Goal: Information Seeking & Learning: Find specific page/section

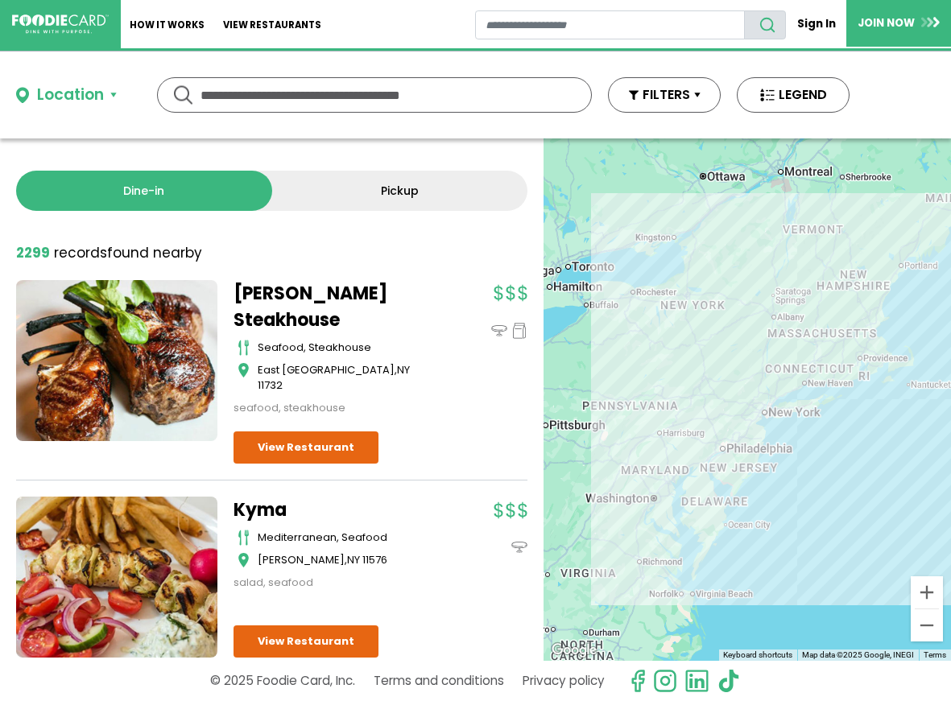
click at [331, 95] on input "text" at bounding box center [374, 95] width 348 height 34
click at [52, 91] on div "Location" at bounding box center [70, 95] width 67 height 23
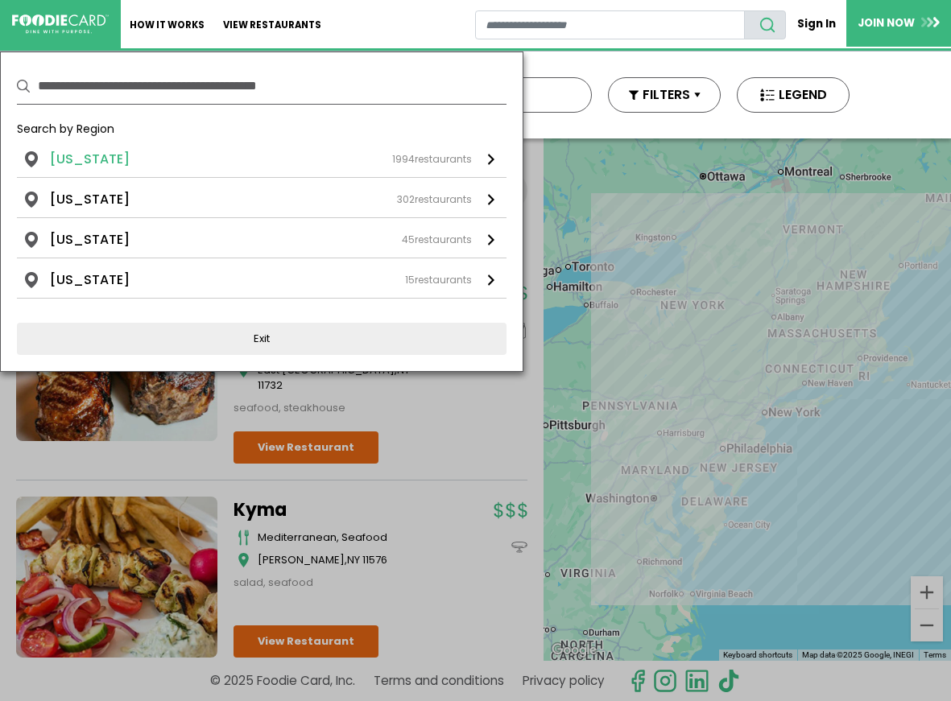
click at [76, 157] on li "New York" at bounding box center [90, 159] width 80 height 19
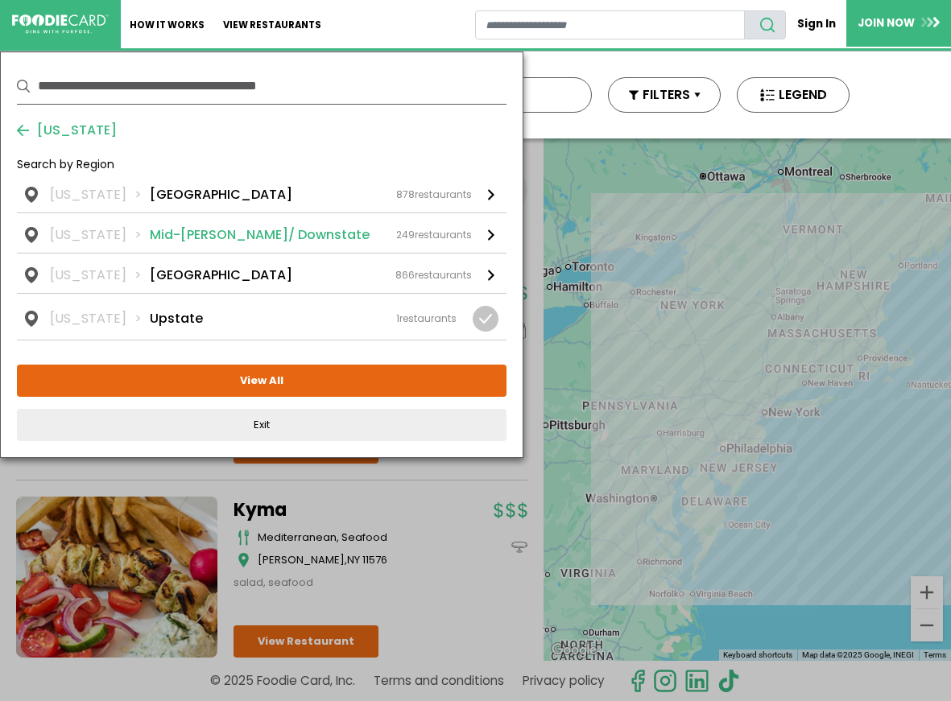
click at [439, 232] on div "249 restaurants" at bounding box center [434, 235] width 76 height 14
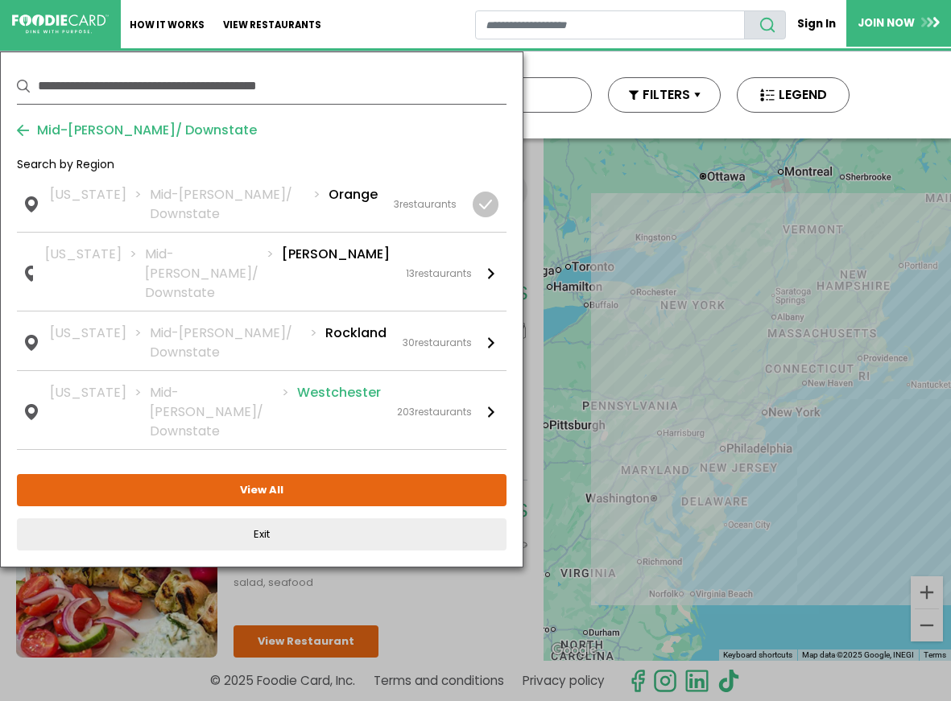
click at [336, 383] on li "Westchester" at bounding box center [339, 412] width 84 height 58
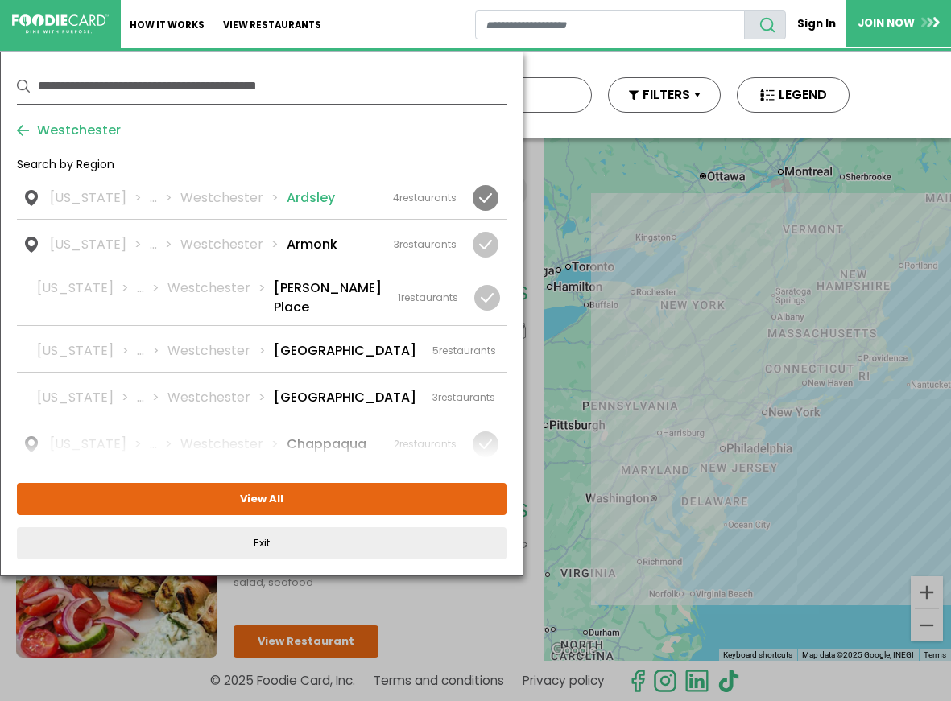
click at [287, 196] on li "Ardsley" at bounding box center [311, 197] width 48 height 19
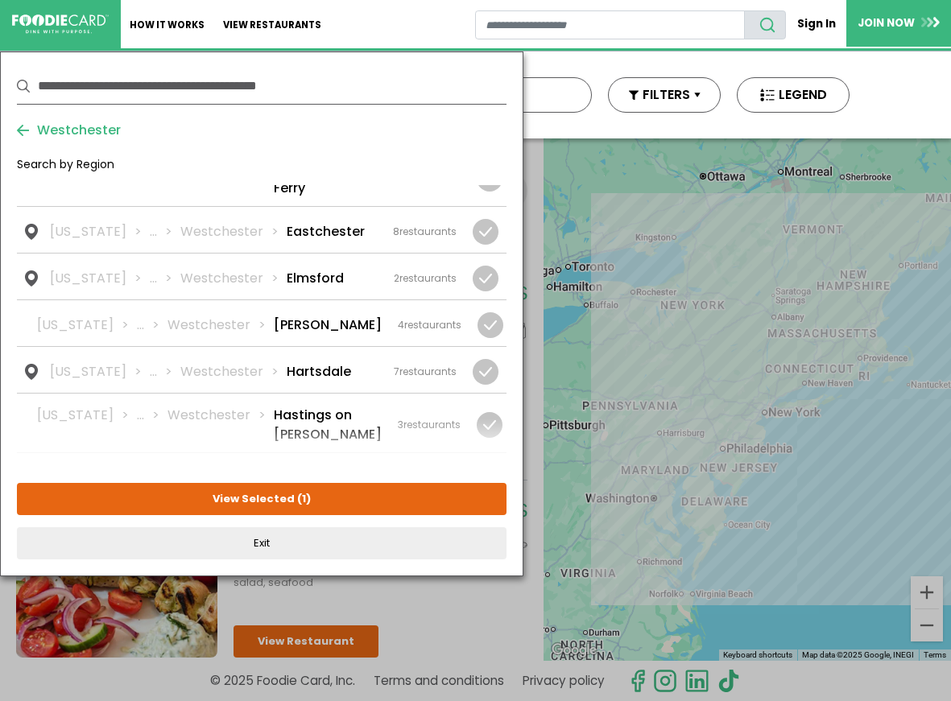
scroll to position [452, 0]
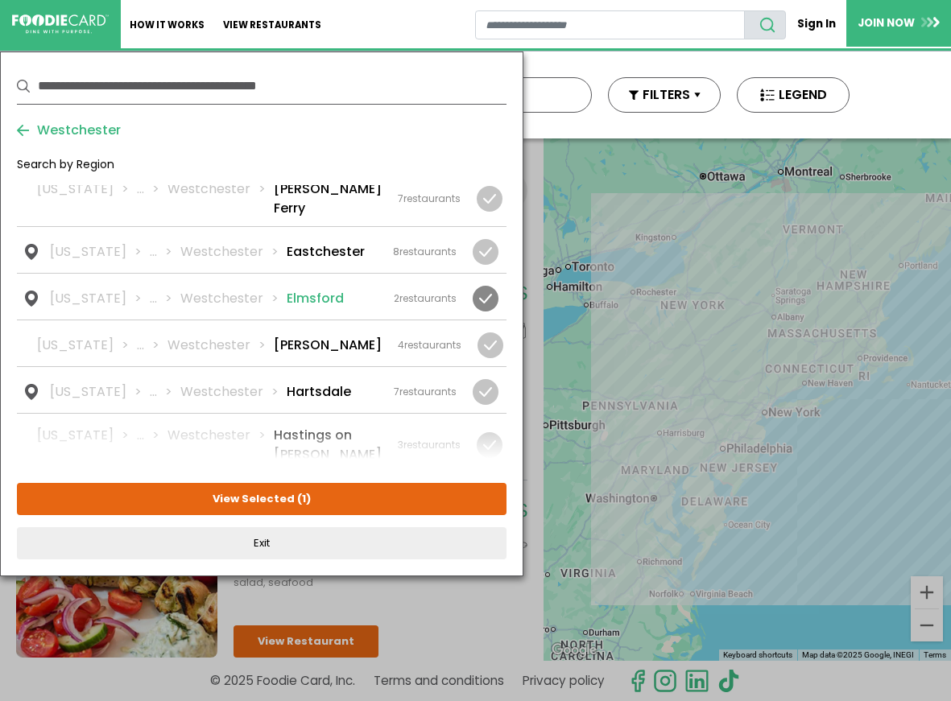
click at [304, 289] on li "Elmsford" at bounding box center [315, 298] width 57 height 19
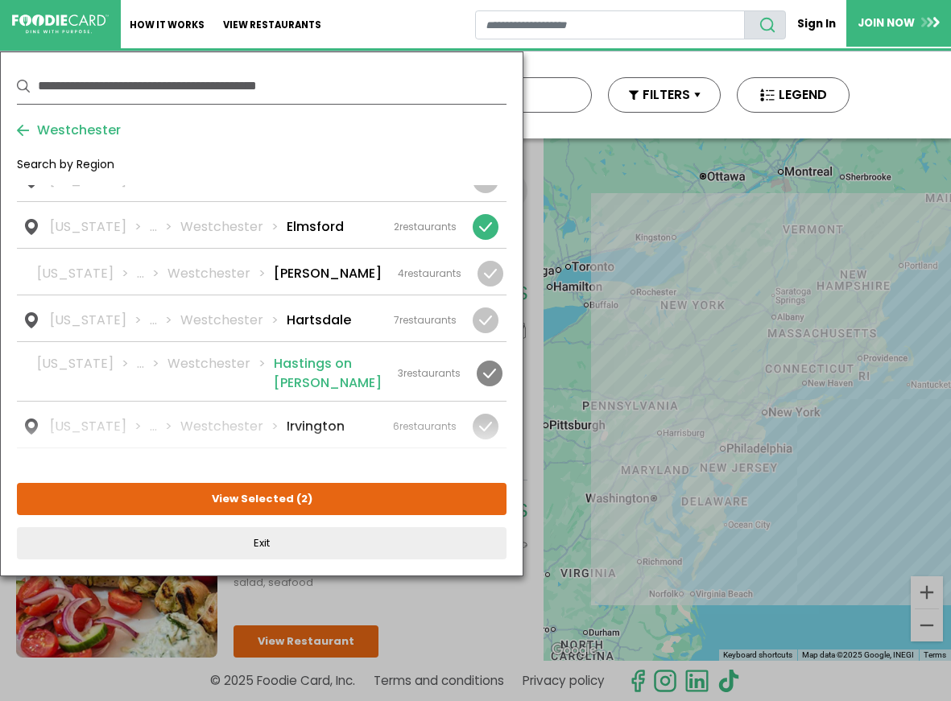
scroll to position [534, 0]
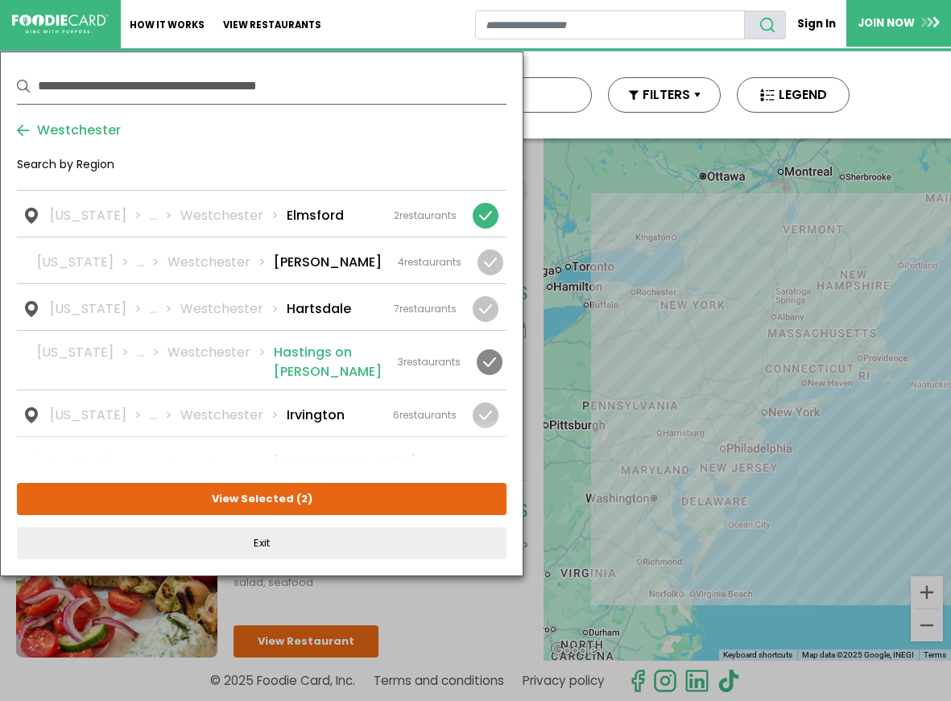
click at [299, 343] on li "Hastings on Hudson" at bounding box center [328, 362] width 108 height 39
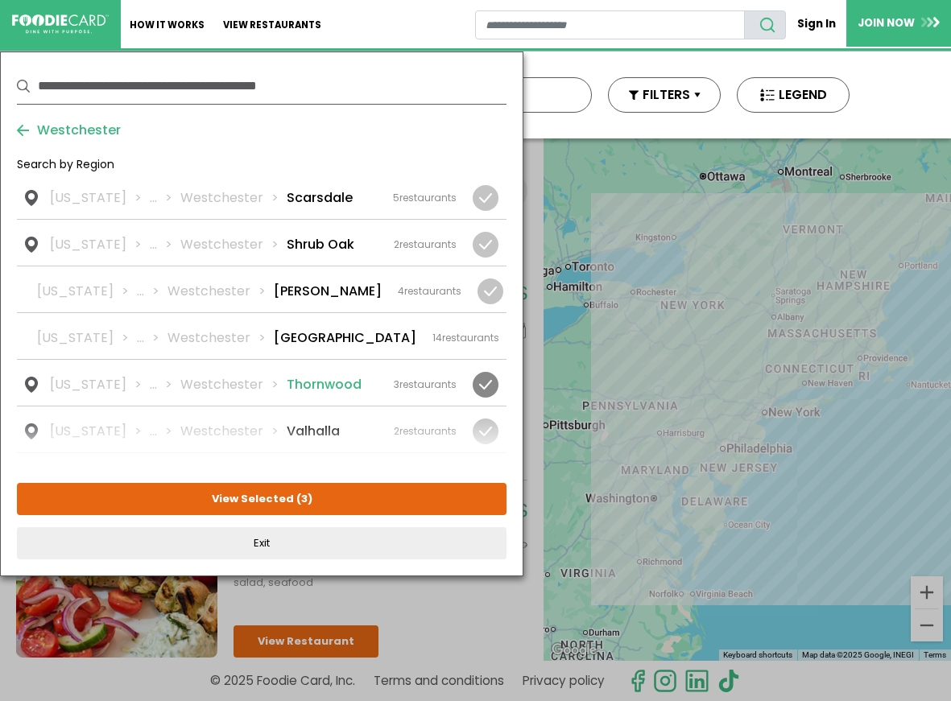
scroll to position [1480, 0]
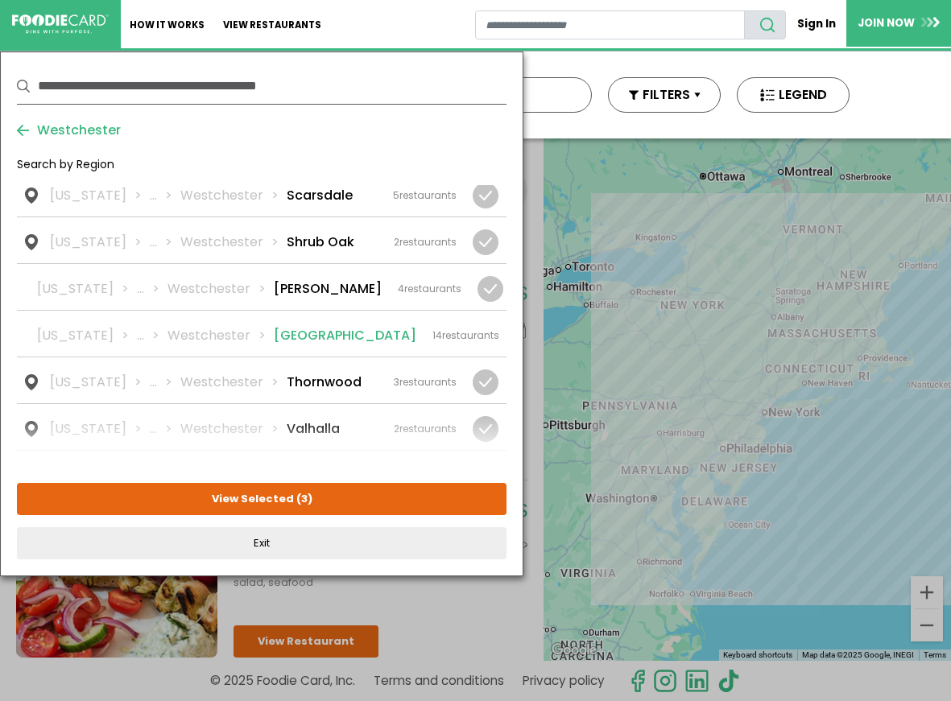
click at [308, 326] on li "Tarrytown" at bounding box center [345, 335] width 142 height 19
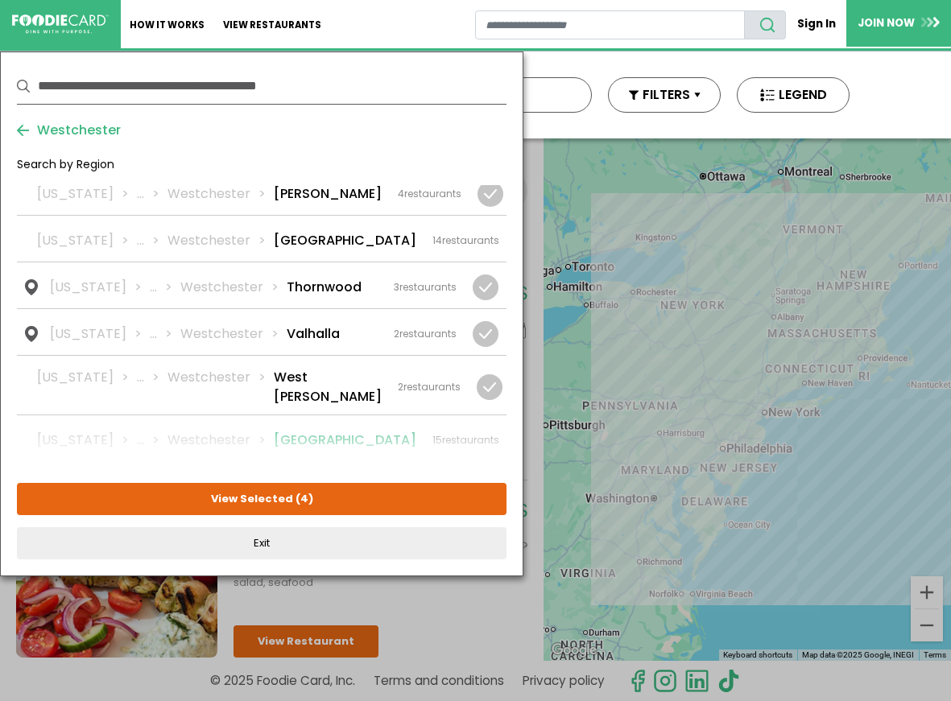
scroll to position [1578, 0]
click at [313, 428] on li "White Plains" at bounding box center [345, 437] width 142 height 19
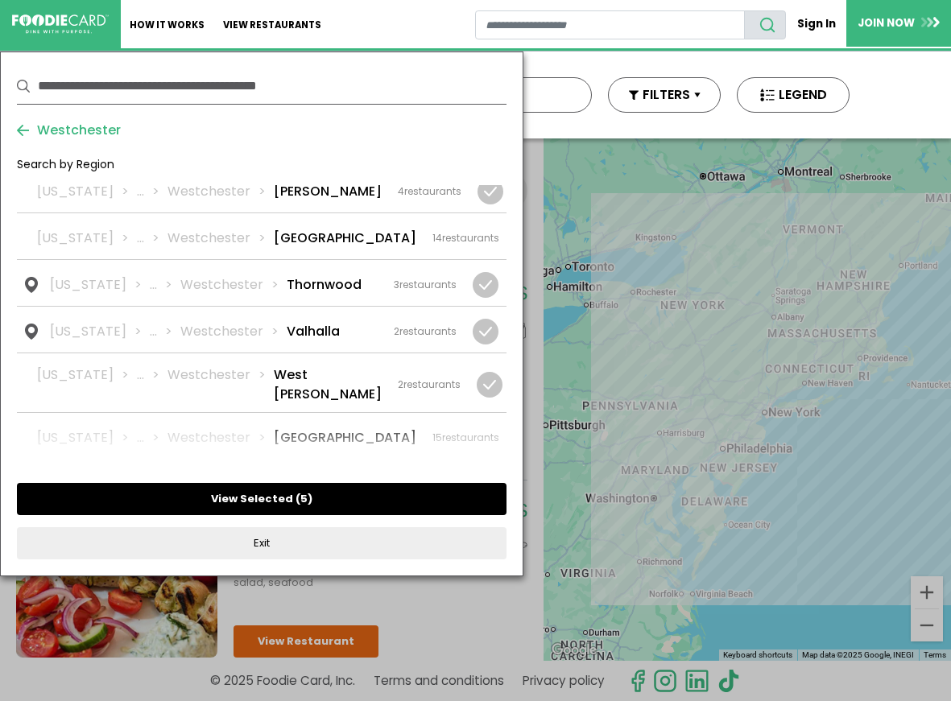
click at [289, 499] on button "View Selected ( 5 )" at bounding box center [261, 499] width 489 height 32
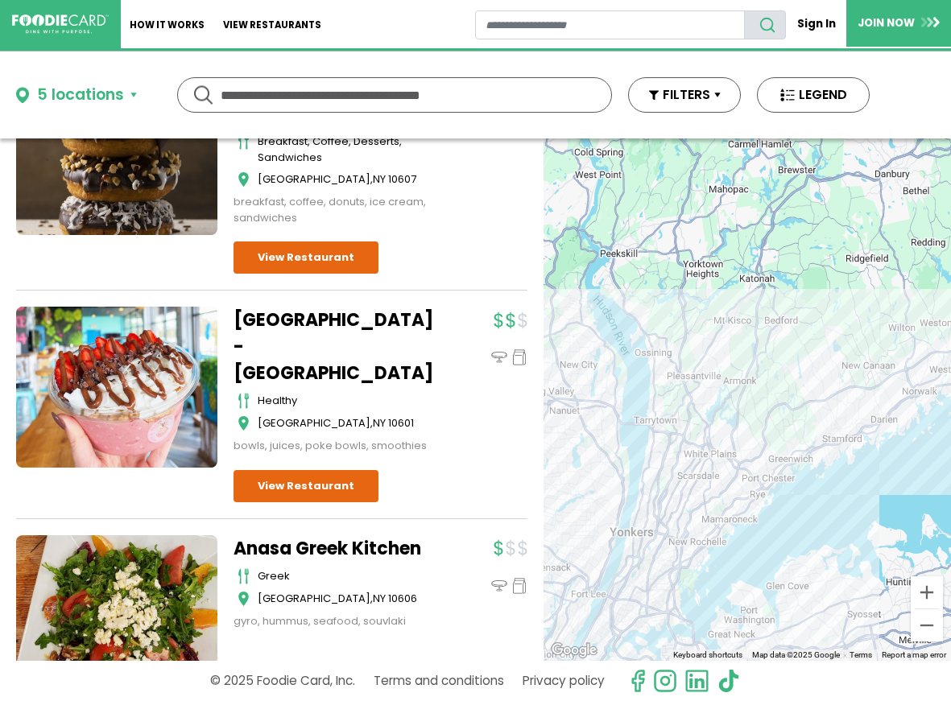
scroll to position [1582, 0]
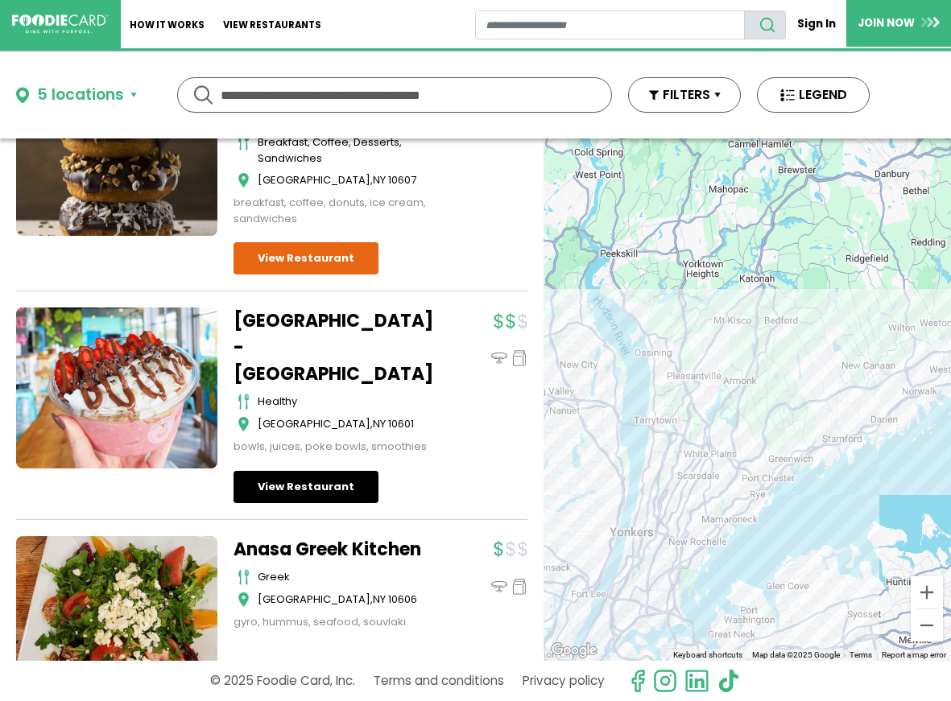
click at [315, 503] on link "View Restaurant" at bounding box center [305, 487] width 145 height 32
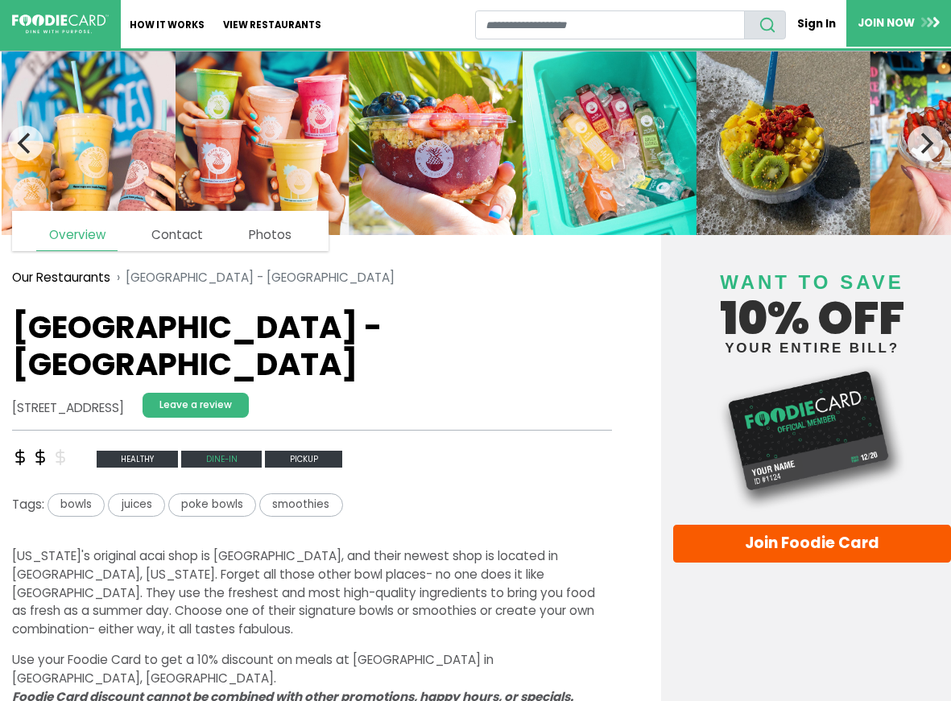
click at [216, 451] on span "Dine-in" at bounding box center [221, 459] width 80 height 17
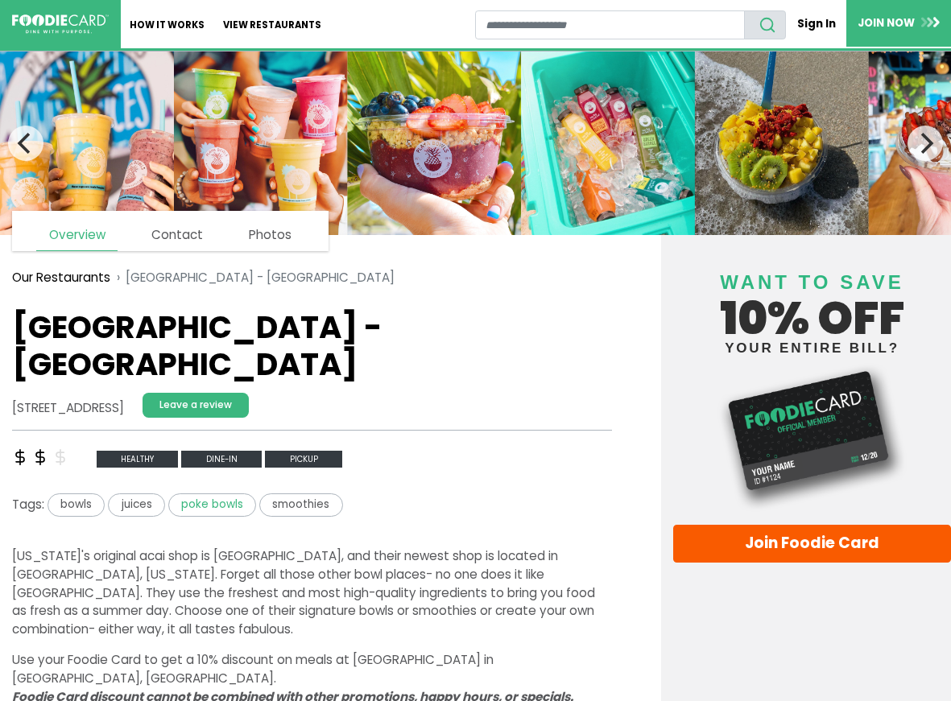
click at [205, 493] on span "poke bowls" at bounding box center [212, 504] width 88 height 23
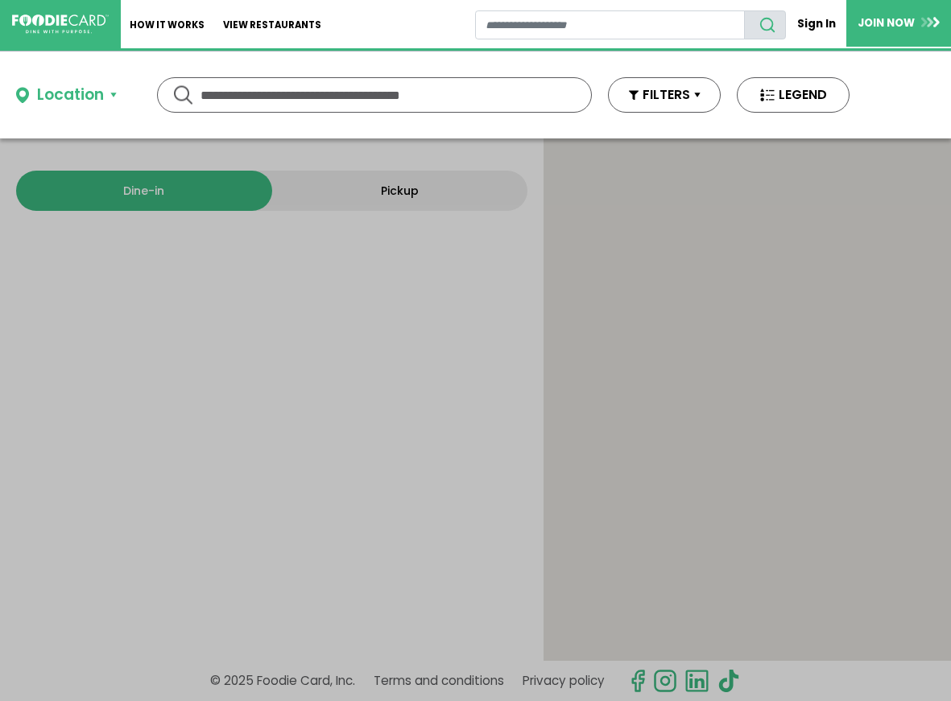
type input "**********"
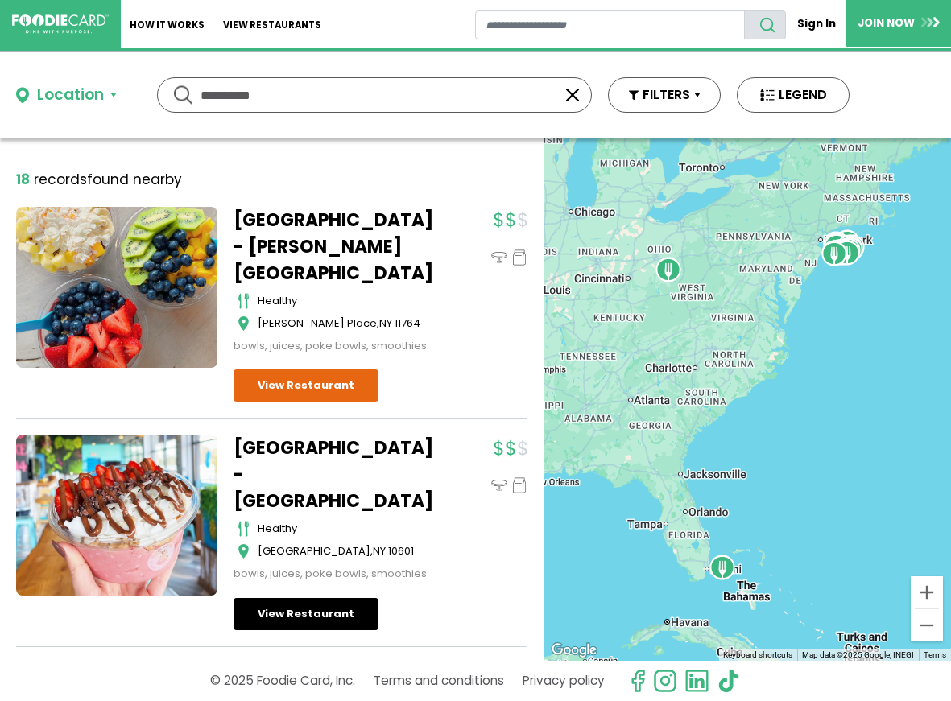
scroll to position [76, 0]
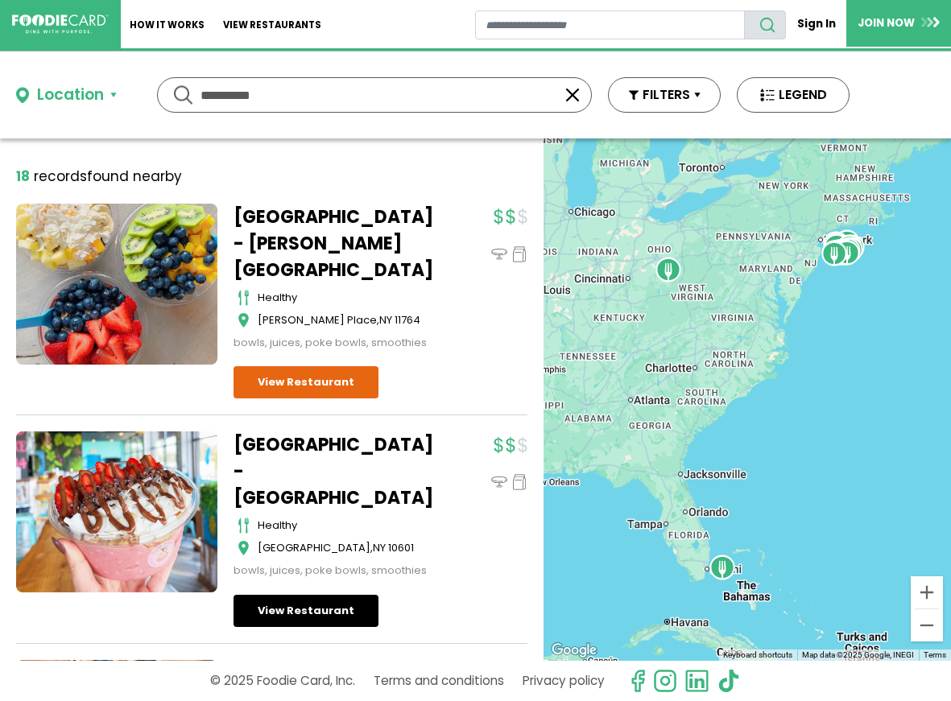
click at [302, 595] on link "View Restaurant" at bounding box center [305, 611] width 145 height 32
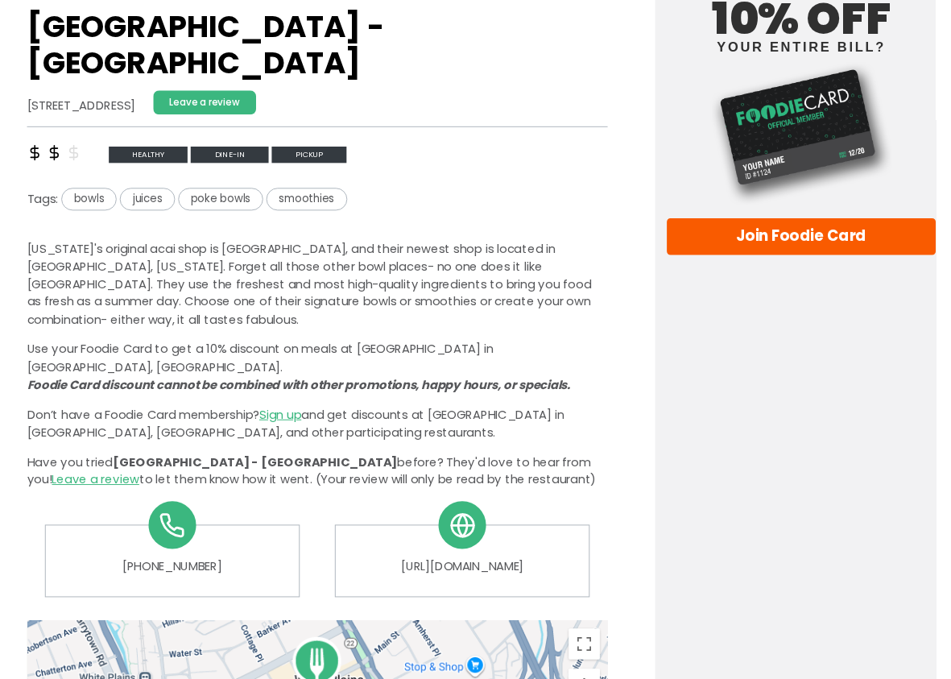
scroll to position [308, 0]
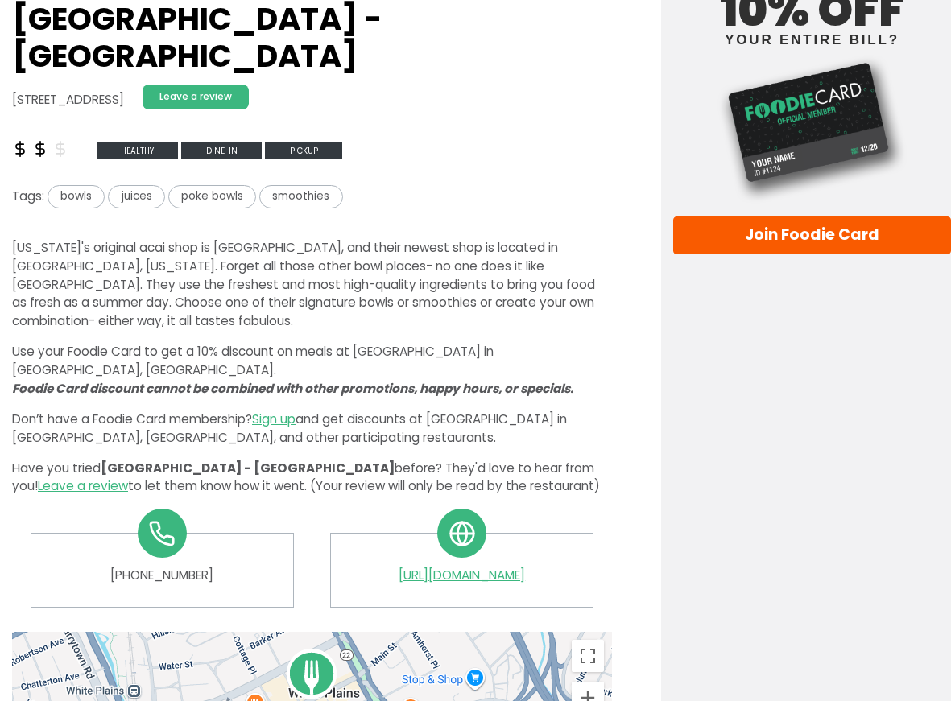
click at [487, 567] on link "[URL][DOMAIN_NAME]" at bounding box center [461, 576] width 237 height 19
